Goal: Use online tool/utility: Utilize a website feature to perform a specific function

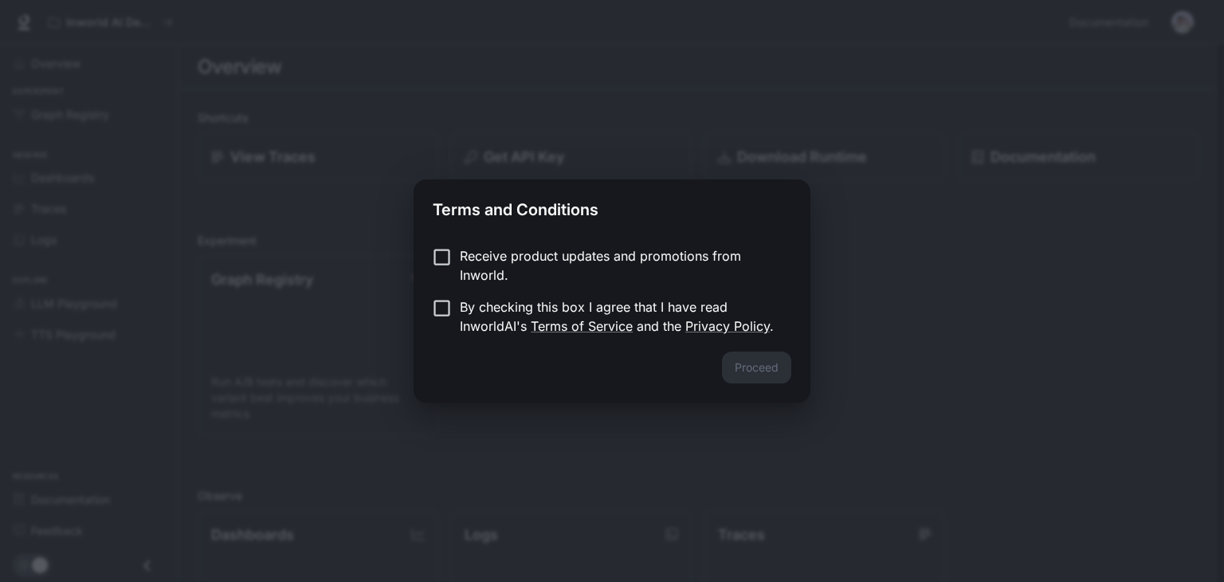
click at [437, 288] on form "Receive product updates and promotions from Inworld. By checking this box I agr…" at bounding box center [612, 290] width 358 height 89
click at [754, 367] on button "Proceed" at bounding box center [756, 367] width 69 height 32
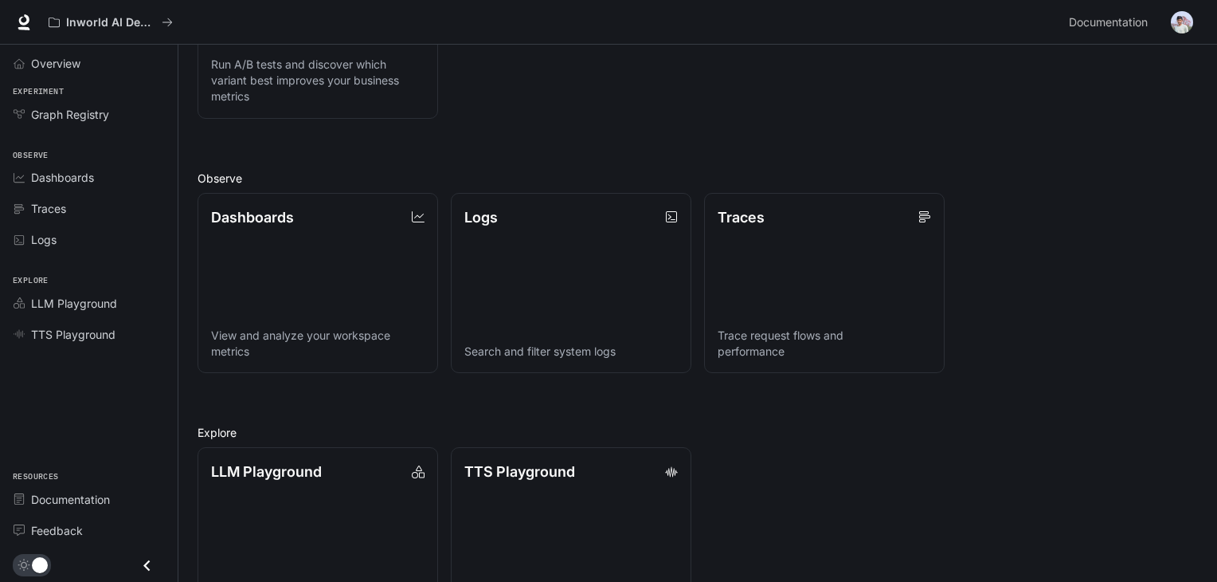
scroll to position [382, 0]
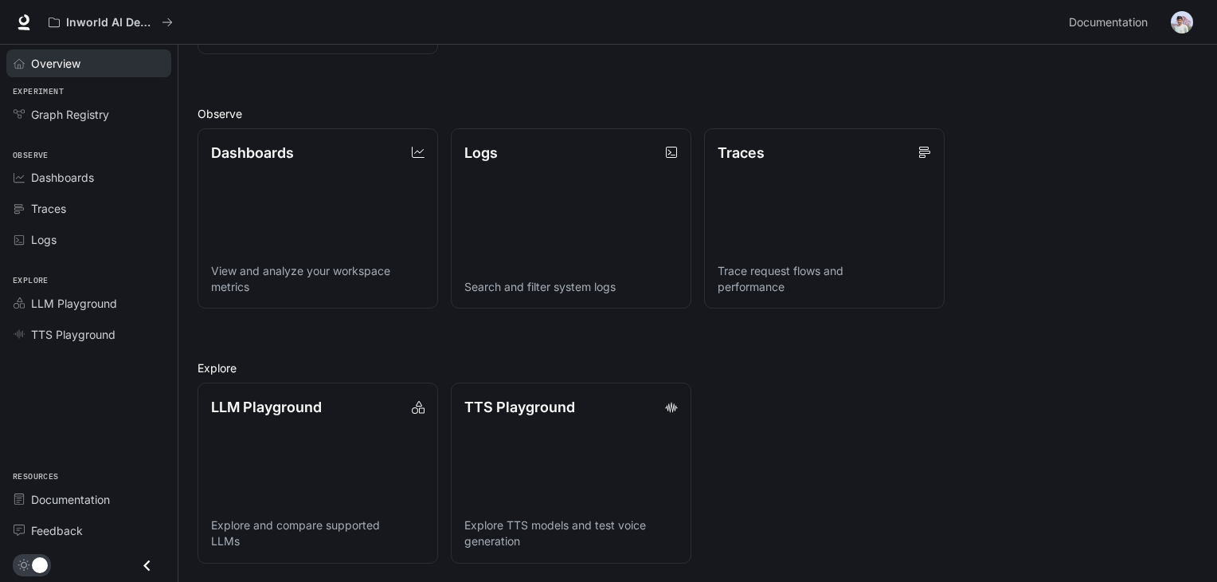
click at [128, 68] on div "Overview" at bounding box center [97, 63] width 133 height 17
click at [124, 58] on div "Overview" at bounding box center [97, 63] width 133 height 17
click at [80, 320] on link "TTS Playground" at bounding box center [88, 334] width 165 height 28
